Goal: Find contact information: Find contact information

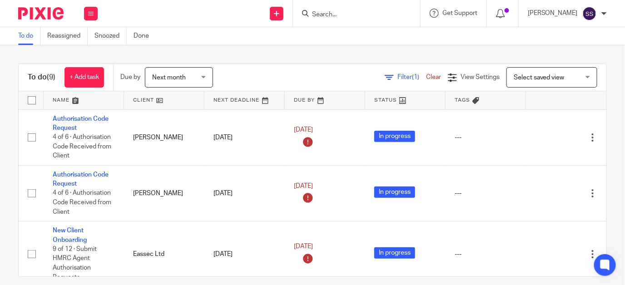
click at [336, 17] on input "Search" at bounding box center [352, 15] width 82 height 8
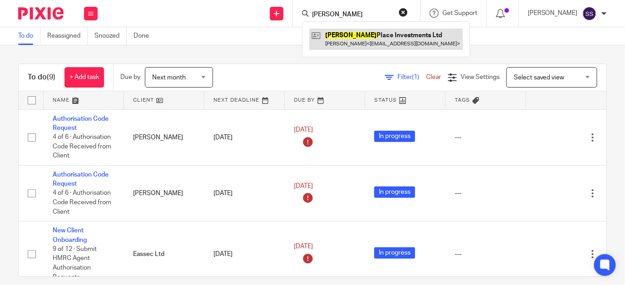
type input "rossie"
click at [369, 40] on link at bounding box center [385, 39] width 153 height 21
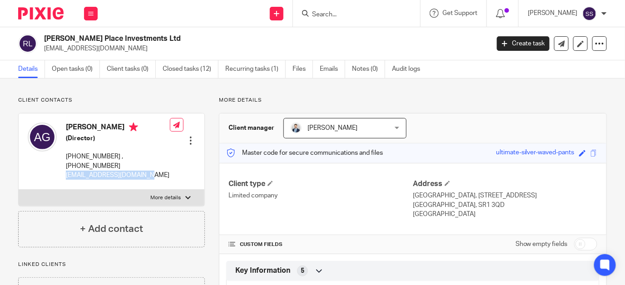
drag, startPoint x: 65, startPoint y: 183, endPoint x: 149, endPoint y: 185, distance: 84.0
click at [149, 184] on div "Andrew Anthony Gallagher (Director) +44 7908 454699 , +966 559022458 gallaghera…" at bounding box center [99, 151] width 142 height 66
drag, startPoint x: 149, startPoint y: 185, endPoint x: 140, endPoint y: 182, distance: 9.5
copy p "gallagherandy4@gmail.com"
click at [336, 9] on form at bounding box center [359, 13] width 97 height 11
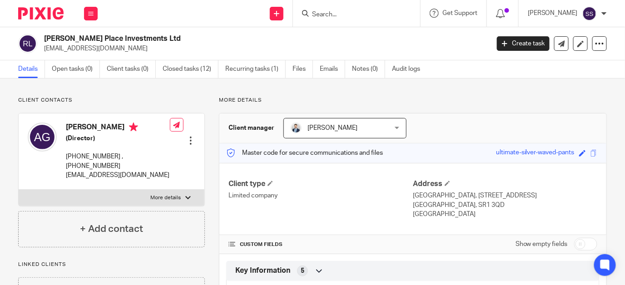
click at [334, 15] on input "Search" at bounding box center [352, 15] width 82 height 8
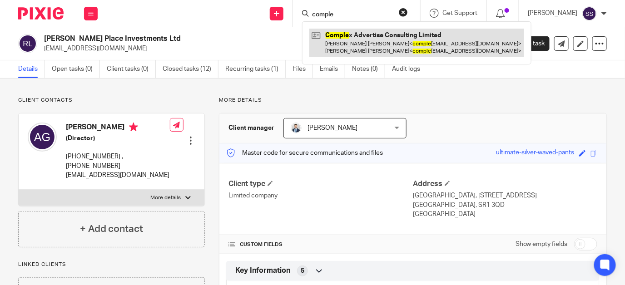
type input "comple"
click at [397, 41] on link at bounding box center [416, 43] width 215 height 28
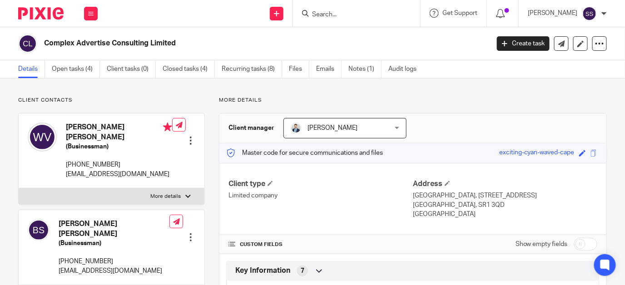
drag, startPoint x: 66, startPoint y: 163, endPoint x: 104, endPoint y: 176, distance: 40.2
click at [104, 176] on p "complexadvertiseconsulting@gmail.com" at bounding box center [119, 174] width 106 height 9
drag, startPoint x: 104, startPoint y: 176, endPoint x: 94, endPoint y: 165, distance: 14.8
copy p "complexadvertiseconsulting@gmail.com"
drag, startPoint x: 57, startPoint y: 259, endPoint x: 180, endPoint y: 268, distance: 123.4
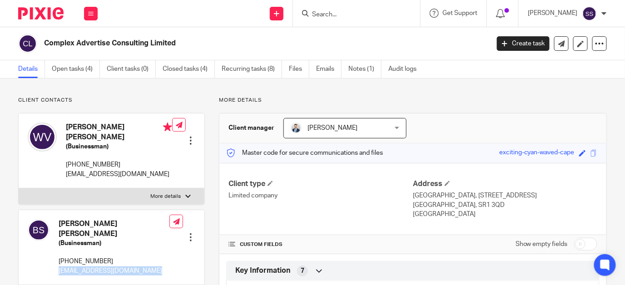
click at [180, 268] on div "Benjamin Frederik Spaargaren (Businessman) +31636444615 complexadvertiseconsult…" at bounding box center [112, 247] width 186 height 75
drag, startPoint x: 180, startPoint y: 268, endPoint x: 145, endPoint y: 261, distance: 35.3
copy div "complexadvertiseconsulting@gmail.com Edit contact Create client from contact Ex…"
click at [341, 8] on form at bounding box center [359, 13] width 97 height 11
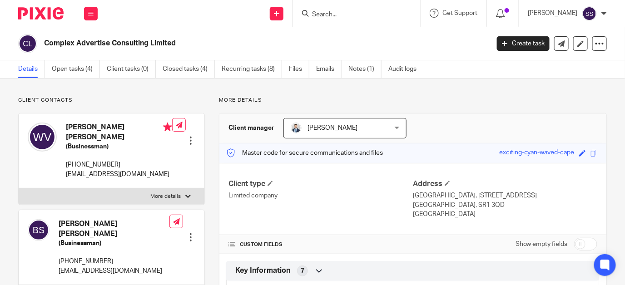
click at [336, 18] on input "Search" at bounding box center [352, 15] width 82 height 8
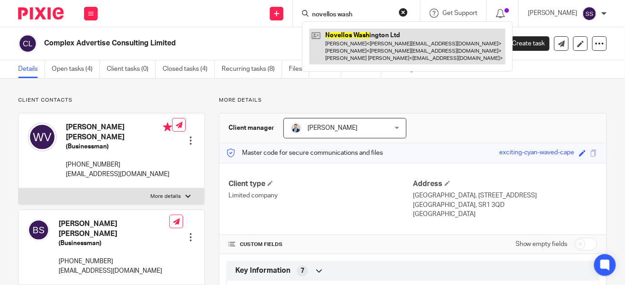
type input "novellos wash"
click at [370, 49] on link at bounding box center [407, 47] width 196 height 36
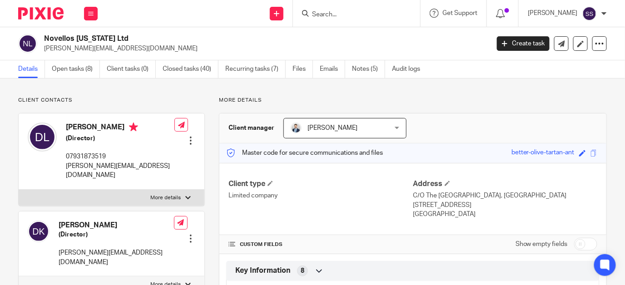
click at [340, 11] on input "Search" at bounding box center [352, 15] width 82 height 8
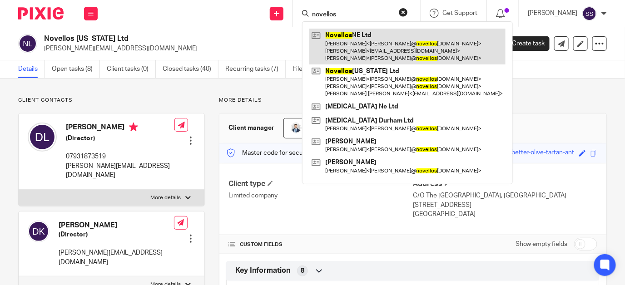
type input "novellos"
click at [364, 48] on link at bounding box center [407, 47] width 196 height 36
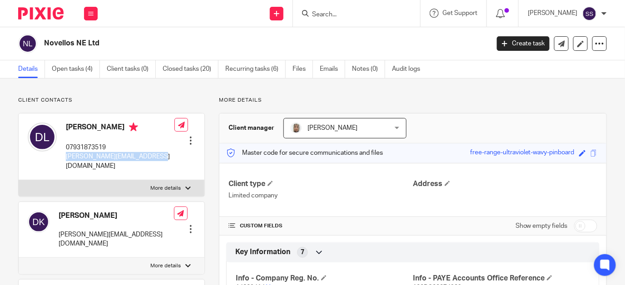
drag, startPoint x: 64, startPoint y: 154, endPoint x: 158, endPoint y: 158, distance: 94.1
click at [158, 158] on div "Dean Lathbury 07931873519 dean@novellosrestaurant.com Edit contact Create clien…" at bounding box center [112, 147] width 186 height 67
drag, startPoint x: 158, startPoint y: 158, endPoint x: 146, endPoint y: 157, distance: 12.3
click at [146, 157] on p "[PERSON_NAME][EMAIL_ADDRESS][DOMAIN_NAME]" at bounding box center [120, 161] width 109 height 19
copy p "[PERSON_NAME][EMAIL_ADDRESS][DOMAIN_NAME]"
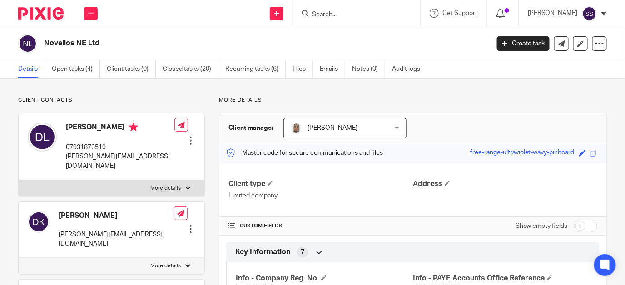
click at [334, 11] on input "Search" at bounding box center [352, 15] width 82 height 8
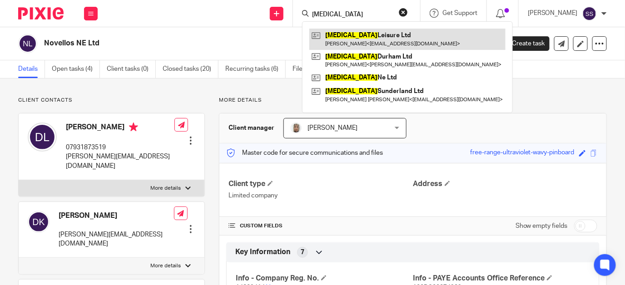
type input "gastro"
click at [371, 36] on link at bounding box center [407, 39] width 196 height 21
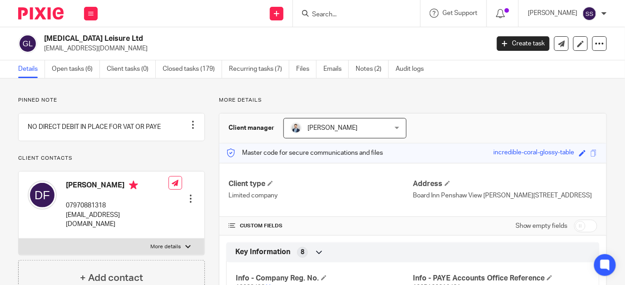
click at [332, 15] on input "Search" at bounding box center [352, 15] width 82 height 8
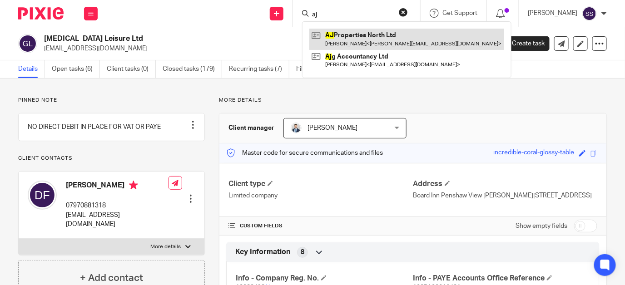
type input "aj"
click at [372, 41] on link at bounding box center [406, 39] width 195 height 21
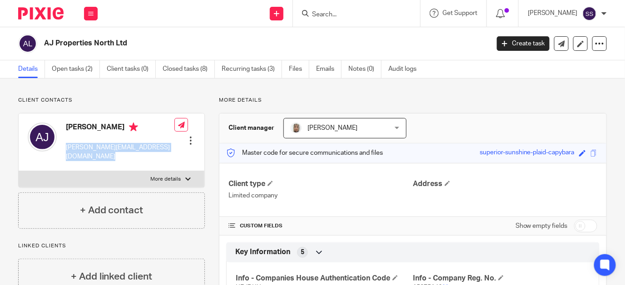
drag, startPoint x: 67, startPoint y: 146, endPoint x: 164, endPoint y: 147, distance: 97.2
click at [164, 147] on div "Amanda Jackson amanda.jackson1@outlook.com Edit contact Create client from cont…" at bounding box center [112, 143] width 186 height 58
drag, startPoint x: 164, startPoint y: 147, endPoint x: 140, endPoint y: 147, distance: 24.1
copy div "[PERSON_NAME][EMAIL_ADDRESS][DOMAIN_NAME]"
click at [339, 17] on input "Search" at bounding box center [352, 15] width 82 height 8
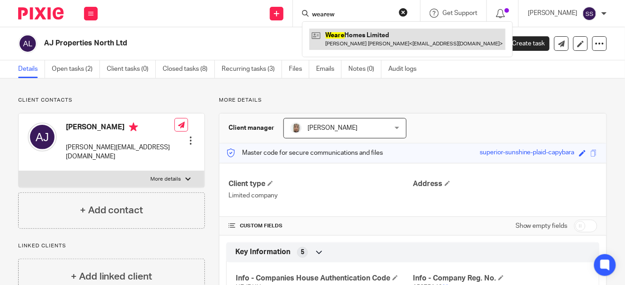
type input "wearew"
click at [355, 34] on link at bounding box center [407, 39] width 196 height 21
click at [348, 30] on link at bounding box center [407, 39] width 196 height 21
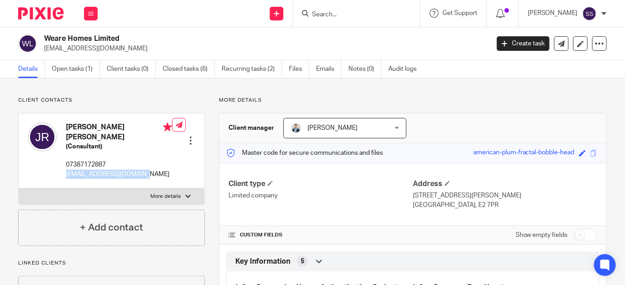
drag, startPoint x: 66, startPoint y: 172, endPoint x: 157, endPoint y: 177, distance: 91.4
click at [157, 177] on p "[EMAIL_ADDRESS][DOMAIN_NAME]" at bounding box center [119, 174] width 106 height 9
drag, startPoint x: 157, startPoint y: 177, endPoint x: 133, endPoint y: 174, distance: 24.7
copy p "[EMAIL_ADDRESS][DOMAIN_NAME]"
click at [346, 10] on form at bounding box center [359, 13] width 97 height 11
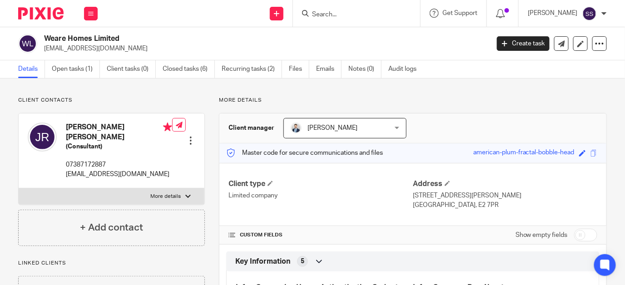
click at [338, 14] on input "Search" at bounding box center [352, 15] width 82 height 8
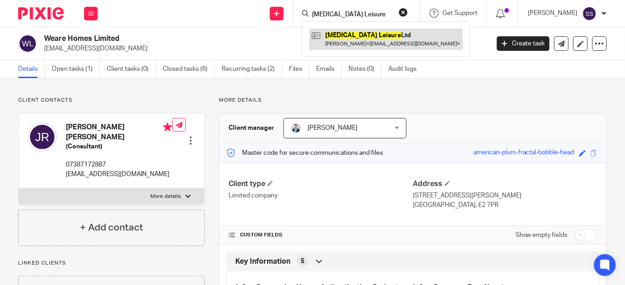
type input "[MEDICAL_DATA] Leisure"
click at [360, 38] on link at bounding box center [385, 39] width 153 height 21
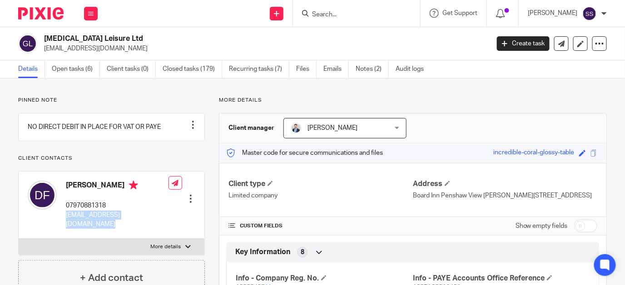
drag, startPoint x: 66, startPoint y: 213, endPoint x: 167, endPoint y: 215, distance: 100.8
click at [167, 215] on div "[PERSON_NAME] 07970881318 [EMAIL_ADDRESS][DOMAIN_NAME] Edit contact Create clie…" at bounding box center [112, 205] width 186 height 67
drag, startPoint x: 167, startPoint y: 215, endPoint x: 156, endPoint y: 215, distance: 10.9
copy div "[EMAIL_ADDRESS][DOMAIN_NAME]"
